Goal: Find specific page/section: Find specific page/section

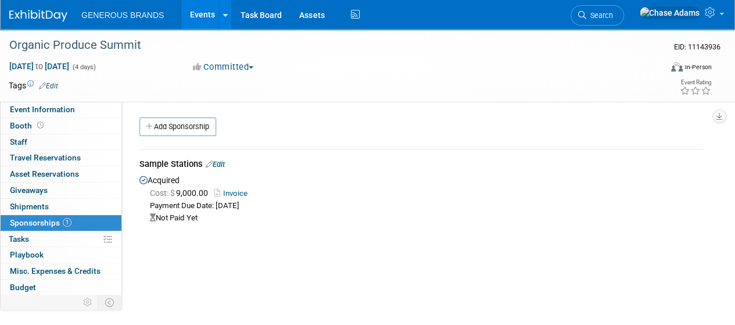
click at [43, 10] on img at bounding box center [38, 16] width 58 height 12
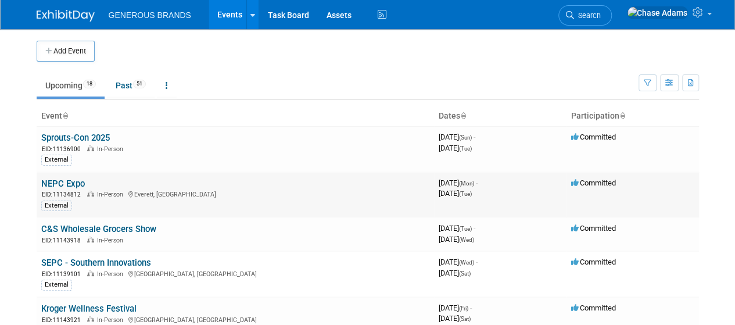
click at [52, 181] on link "NEPC Expo" at bounding box center [63, 183] width 44 height 10
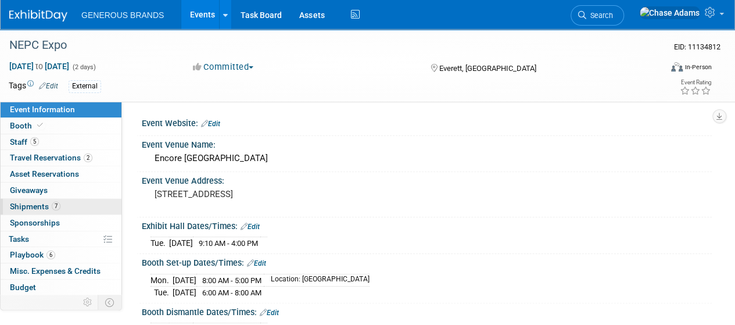
click at [40, 205] on span "Shipments 7" at bounding box center [35, 206] width 51 height 9
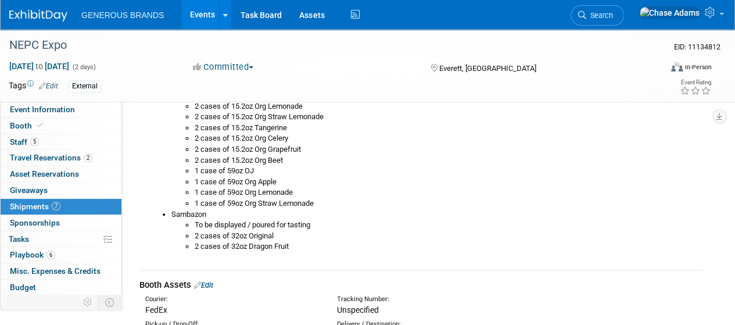
scroll to position [458, 0]
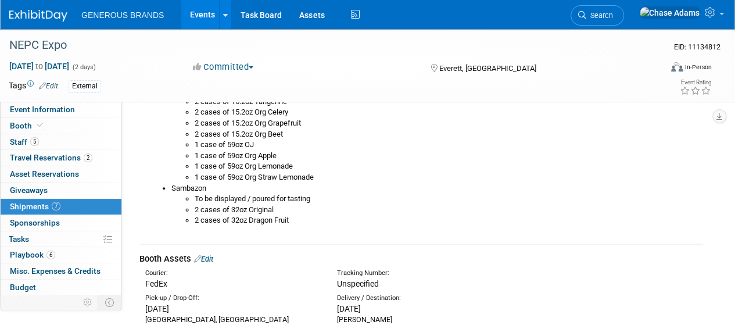
click at [30, 17] on img at bounding box center [38, 16] width 58 height 12
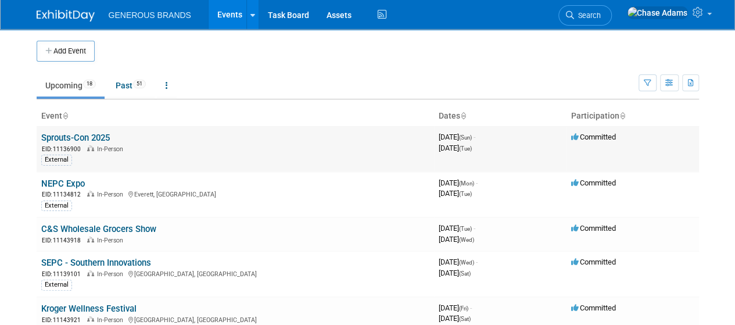
click at [93, 141] on link "Sprouts-Con 2025" at bounding box center [75, 137] width 69 height 10
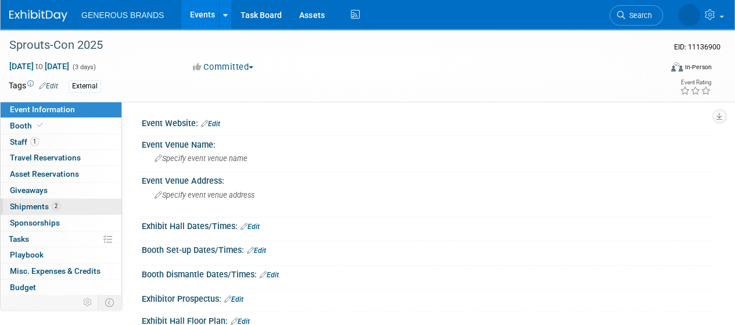
click at [45, 211] on link "2 Shipments 2" at bounding box center [61, 207] width 121 height 16
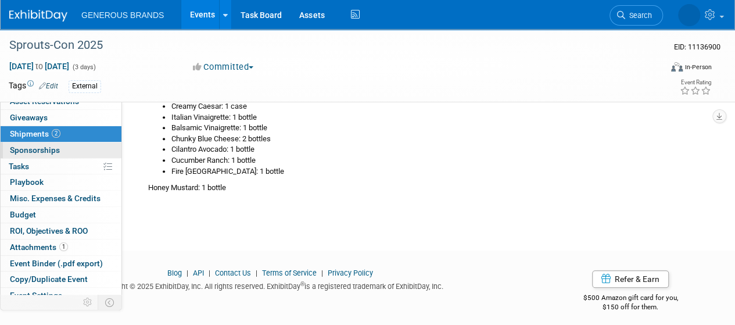
scroll to position [73, 0]
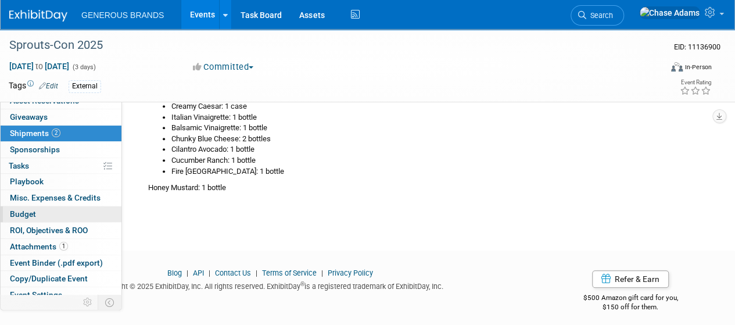
click at [41, 211] on link "Budget" at bounding box center [61, 214] width 121 height 16
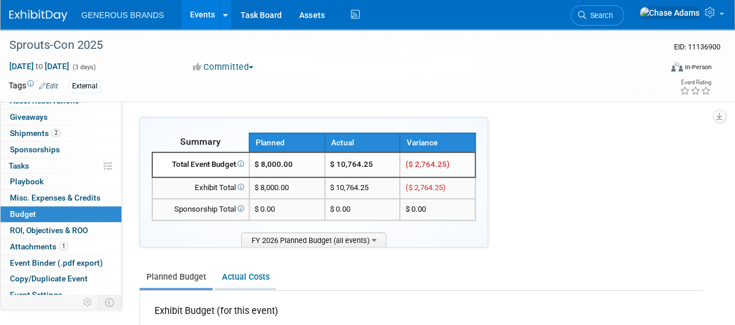
click at [247, 270] on link "Actual Costs" at bounding box center [245, 276] width 61 height 21
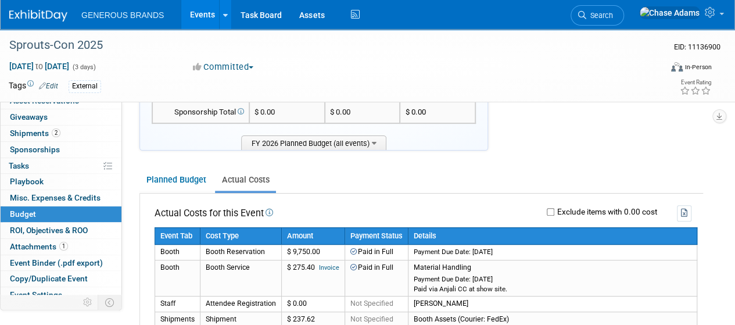
scroll to position [156, 0]
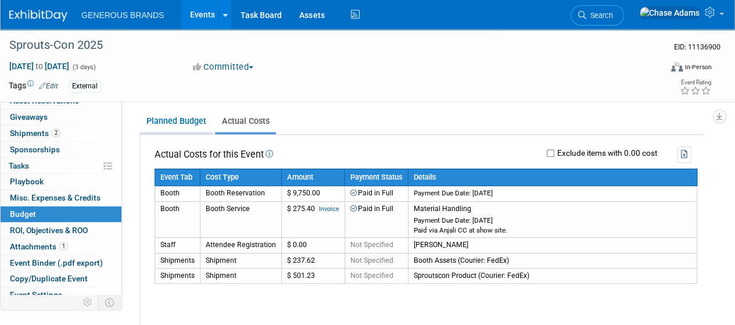
click at [185, 114] on link "Planned Budget" at bounding box center [175, 120] width 73 height 21
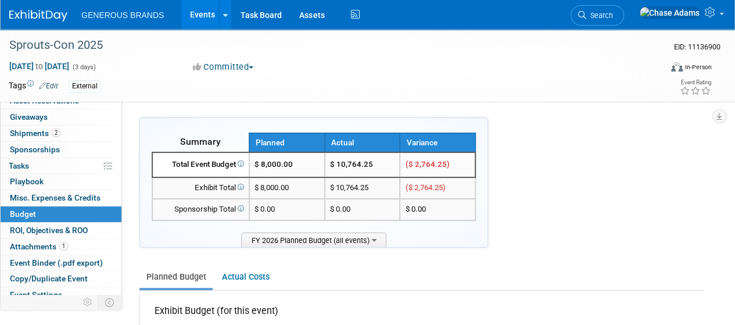
click at [412, 262] on div "Planned Budget Actual Costs" at bounding box center [421, 271] width 564 height 37
